Goal: Information Seeking & Learning: Learn about a topic

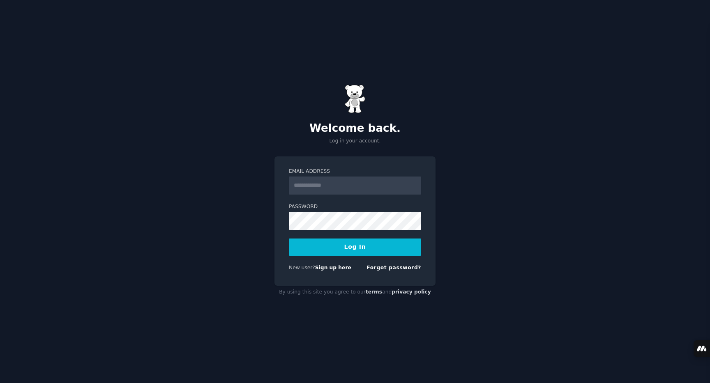
click at [337, 183] on input "Email Address" at bounding box center [355, 186] width 132 height 18
type input "**********"
click at [350, 247] on button "Log In" at bounding box center [355, 247] width 132 height 17
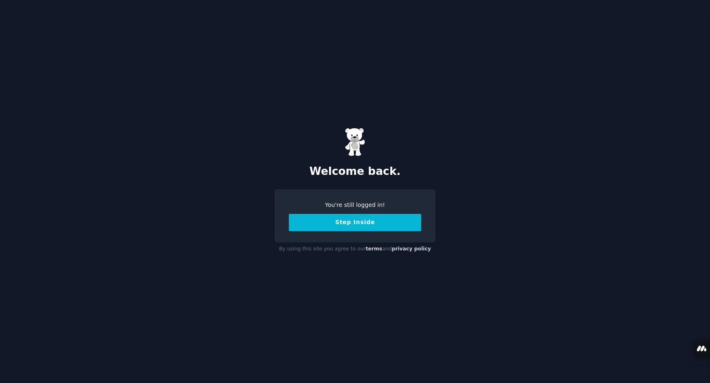
click at [357, 225] on button "Step Inside" at bounding box center [355, 222] width 132 height 17
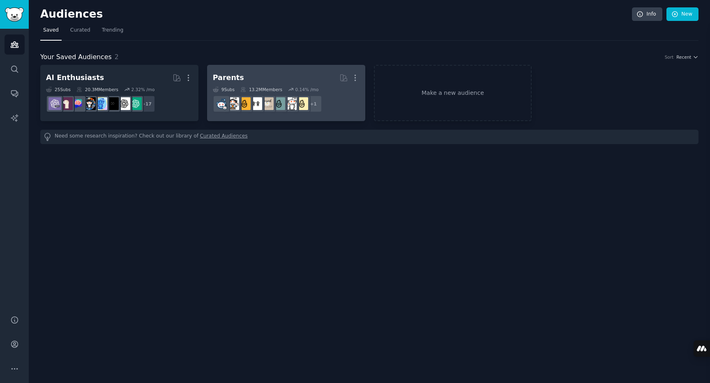
click at [290, 83] on h2 "Parents More" at bounding box center [286, 78] width 147 height 14
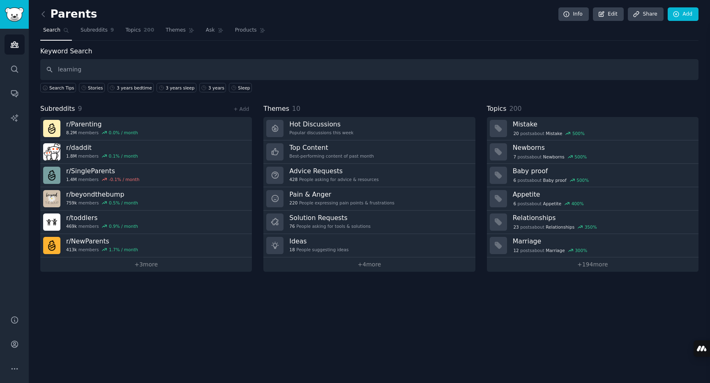
type input "learning"
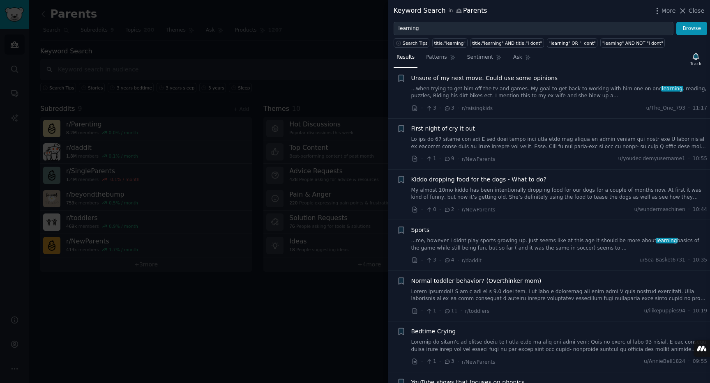
scroll to position [120, 0]
